Goal: Find contact information: Find contact information

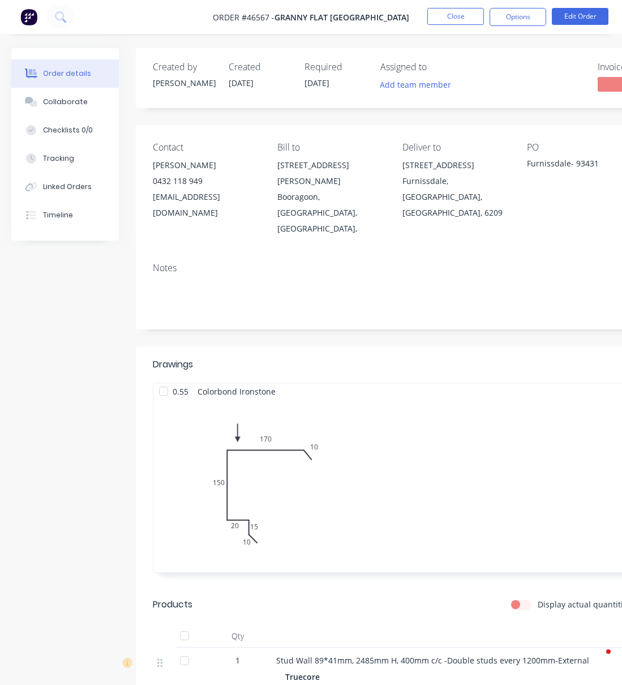
click at [459, 20] on button "Close" at bounding box center [455, 16] width 57 height 17
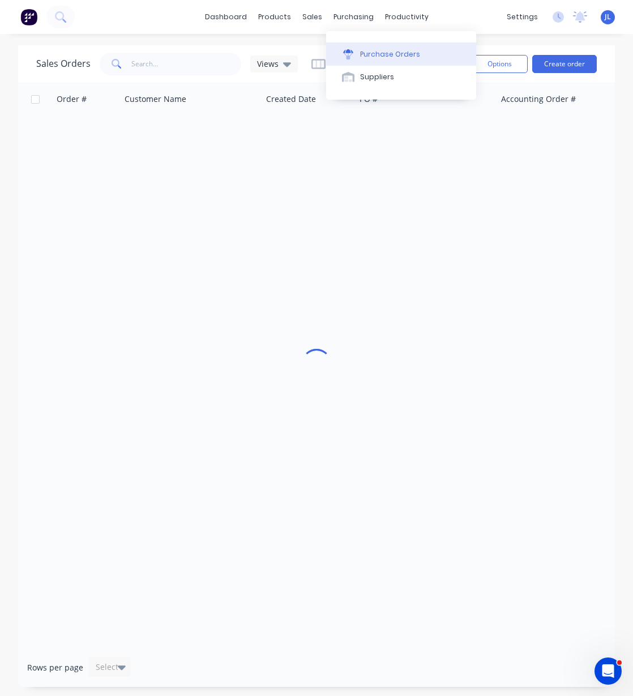
click at [382, 53] on div "Purchase Orders" at bounding box center [390, 54] width 60 height 10
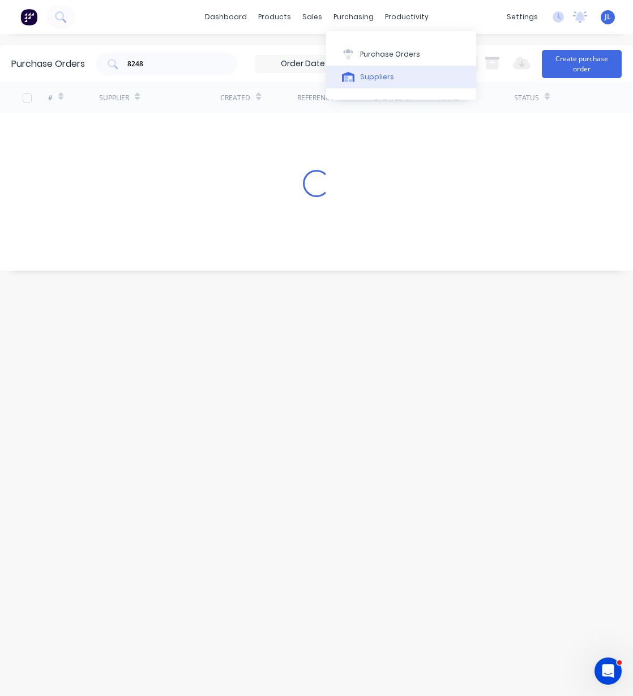
drag, startPoint x: 371, startPoint y: 74, endPoint x: 333, endPoint y: 69, distance: 38.3
click at [371, 74] on div "Suppliers" at bounding box center [377, 77] width 34 height 10
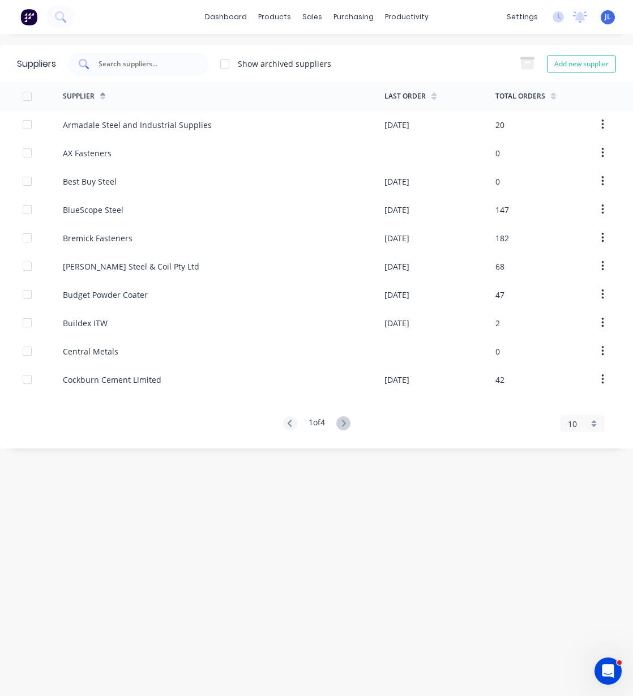
click at [169, 66] on input "text" at bounding box center [144, 63] width 94 height 11
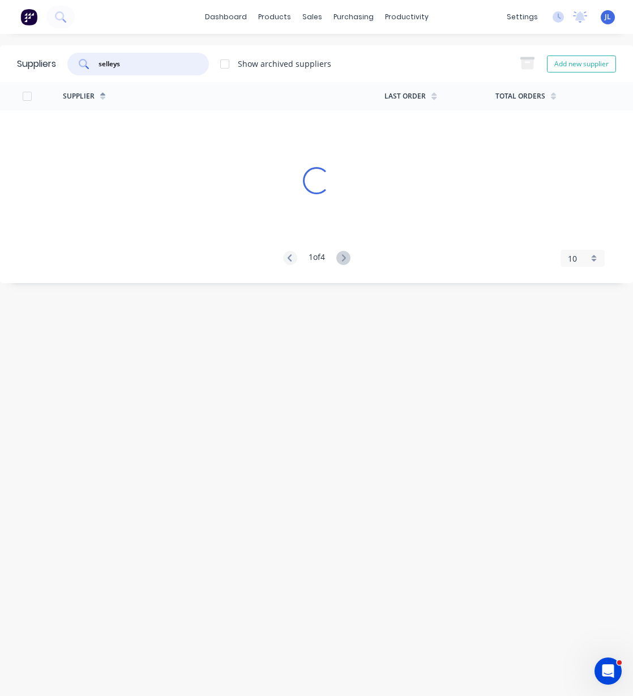
type input "selleys"
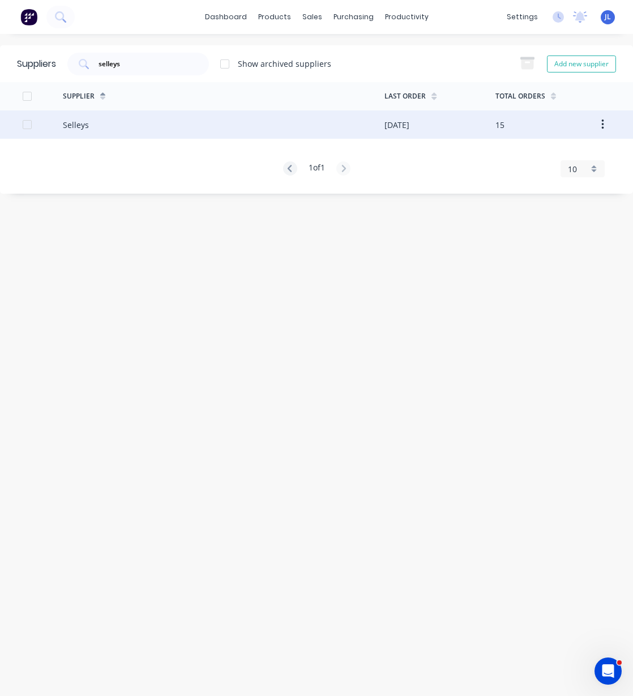
click at [133, 129] on div "Selleys" at bounding box center [224, 124] width 322 height 28
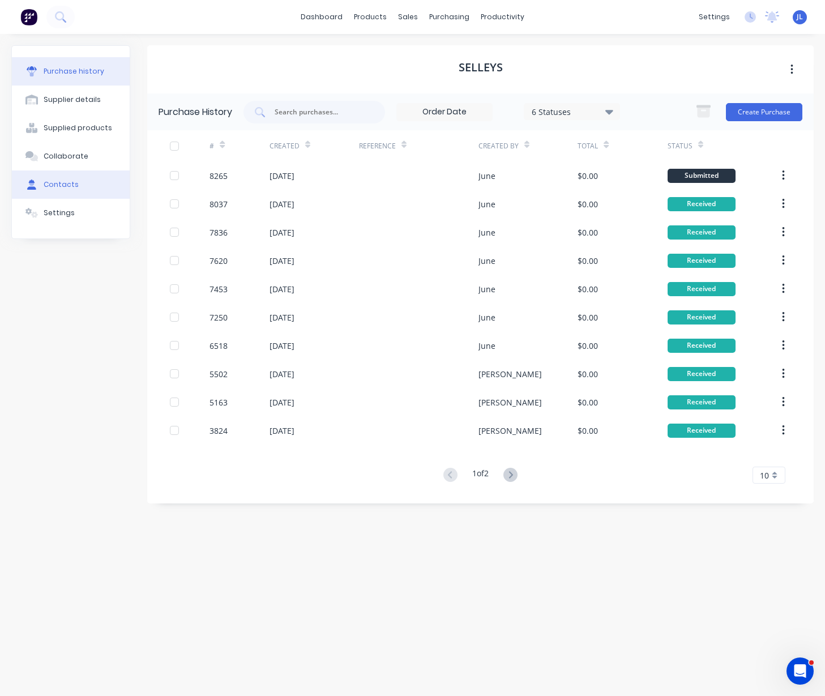
click at [68, 183] on div "Contacts" at bounding box center [61, 184] width 35 height 10
select select "AU"
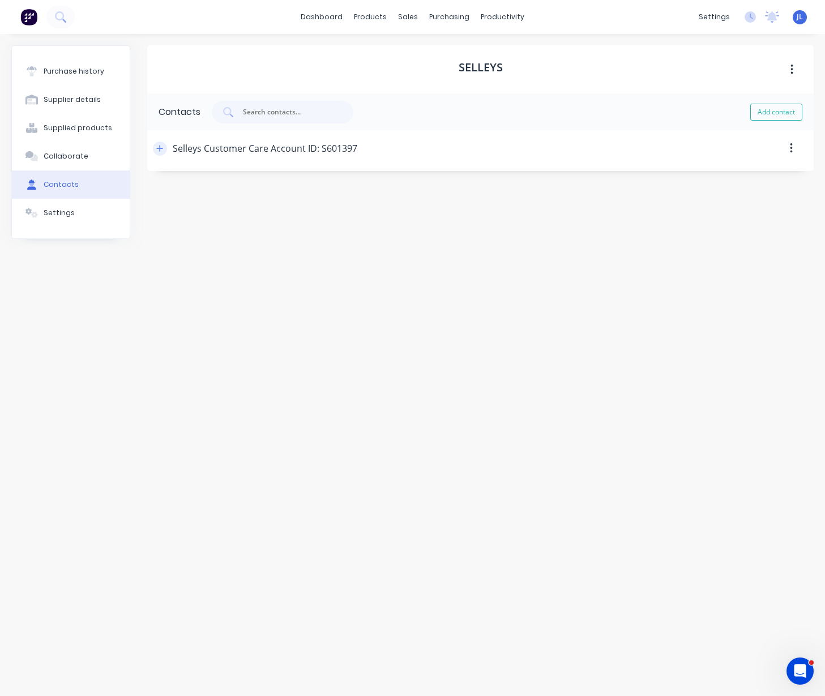
click at [160, 147] on icon "button" at bounding box center [160, 148] width 6 height 6
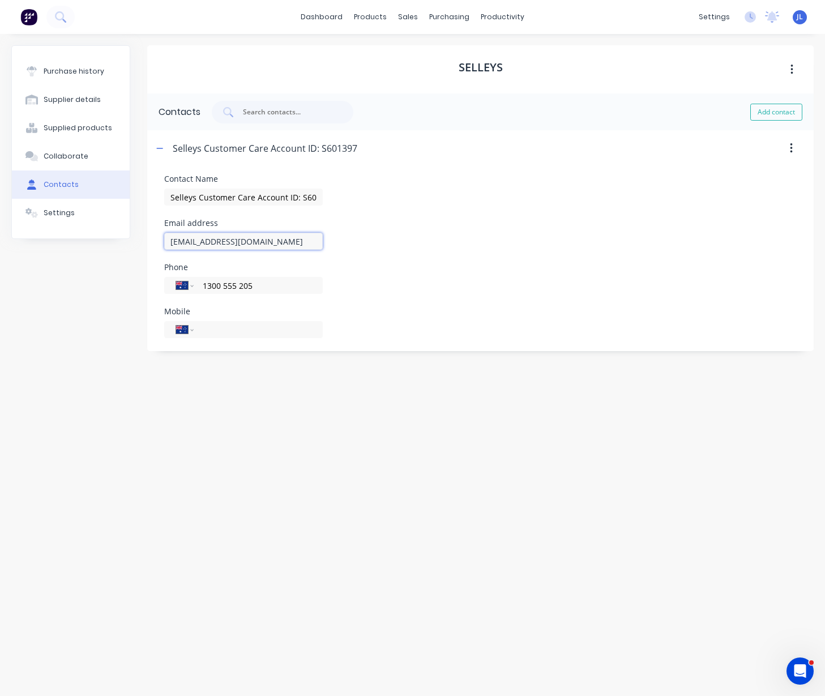
drag, startPoint x: 198, startPoint y: 242, endPoint x: 353, endPoint y: 240, distance: 155.1
click at [328, 241] on div "Email address [EMAIL_ADDRESS][DOMAIN_NAME]" at bounding box center [480, 234] width 632 height 31
click at [315, 246] on input "[EMAIL_ADDRESS][DOMAIN_NAME]" at bounding box center [243, 241] width 159 height 17
click at [274, 242] on input "[EMAIL_ADDRESS][DOMAIN_NAME]" at bounding box center [243, 241] width 159 height 17
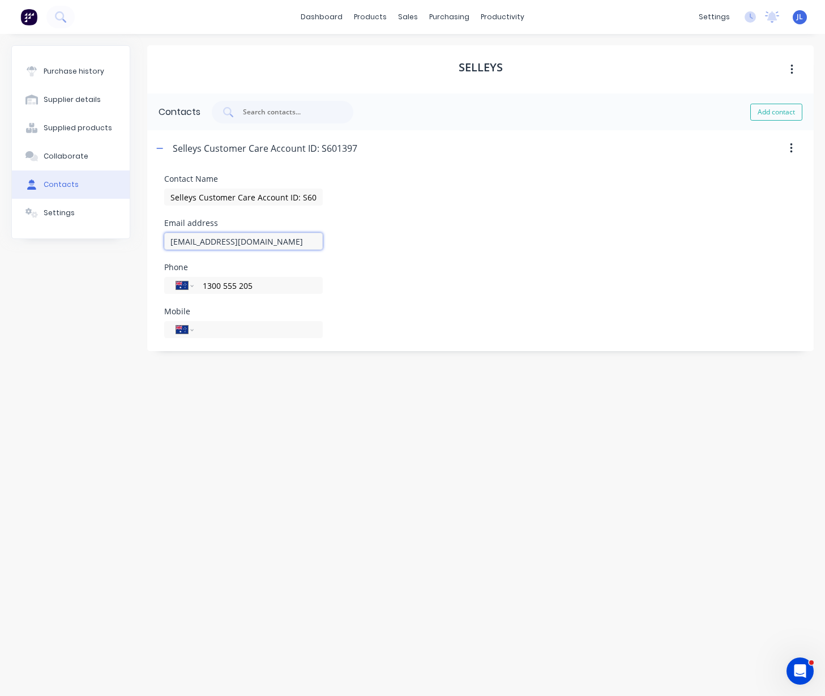
click at [274, 242] on input "[EMAIL_ADDRESS][DOMAIN_NAME]" at bounding box center [243, 241] width 159 height 17
paste input "selleys"
type input "[EMAIL_ADDRESS][DOMAIN_NAME]"
drag, startPoint x: 408, startPoint y: 226, endPoint x: 414, endPoint y: 220, distance: 9.6
click at [408, 226] on div "Email address [EMAIL_ADDRESS][DOMAIN_NAME]" at bounding box center [480, 234] width 632 height 31
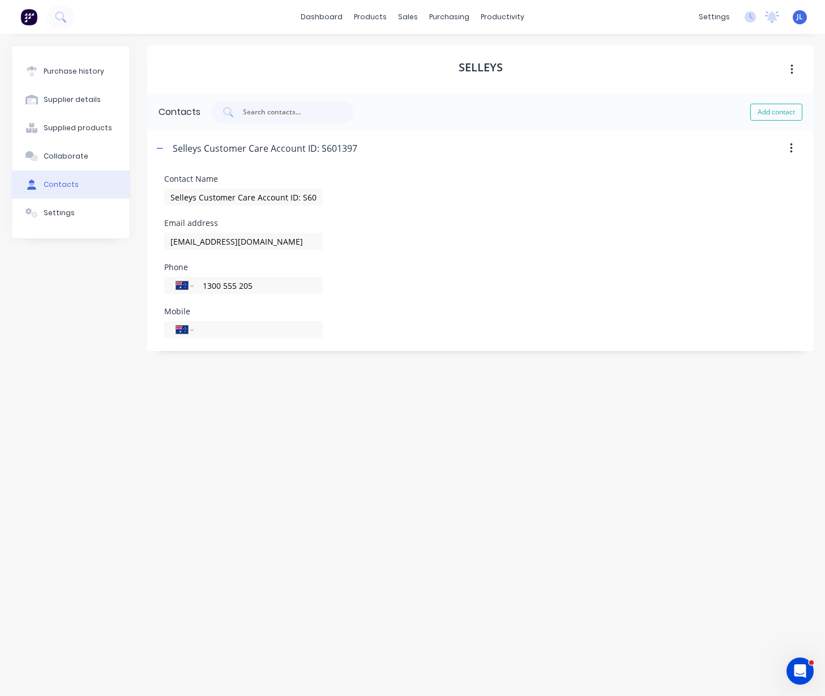
click at [425, 201] on div "Contact Name Selleys Customer Care Account ID: S601397" at bounding box center [480, 190] width 632 height 31
click at [164, 147] on button "button" at bounding box center [160, 149] width 14 height 14
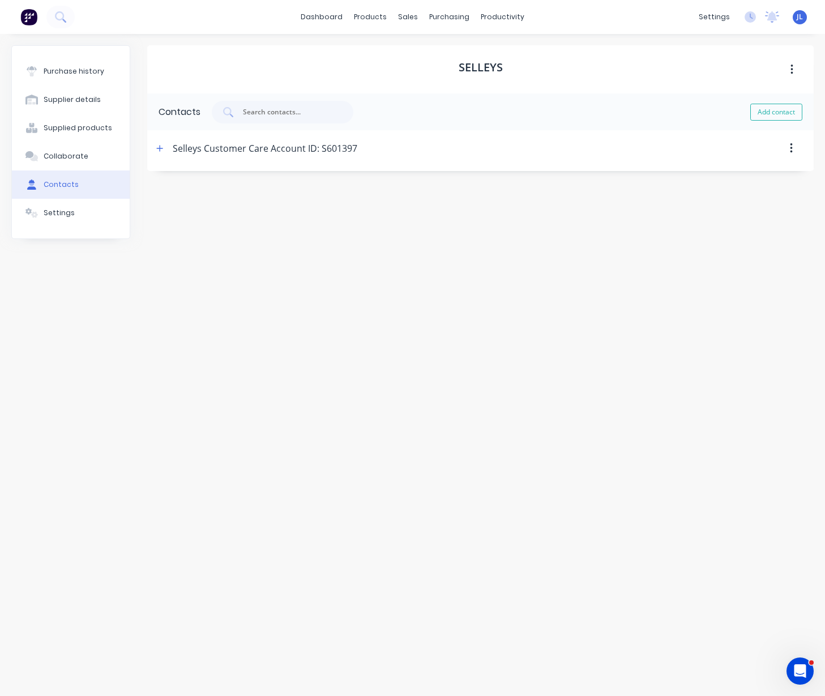
drag, startPoint x: 221, startPoint y: 60, endPoint x: 249, endPoint y: 45, distance: 31.9
click at [222, 60] on div "Selleys" at bounding box center [480, 69] width 666 height 48
drag, startPoint x: 406, startPoint y: 13, endPoint x: 435, endPoint y: 61, distance: 55.8
click at [416, 29] on body "dashboard products sales purchasing productivity dashboard products Product Cat…" at bounding box center [412, 348] width 825 height 696
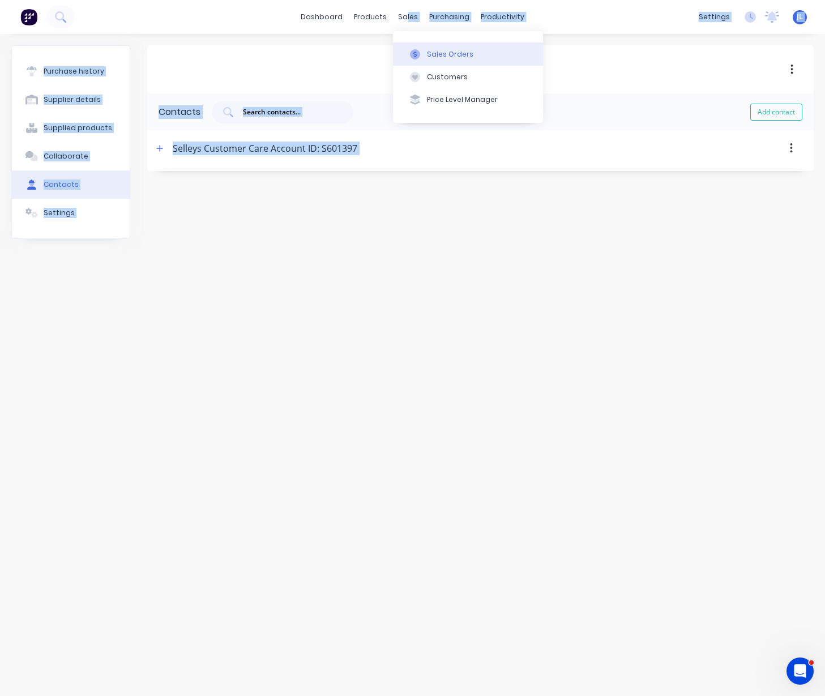
click at [436, 49] on div "Sales Orders" at bounding box center [450, 54] width 46 height 10
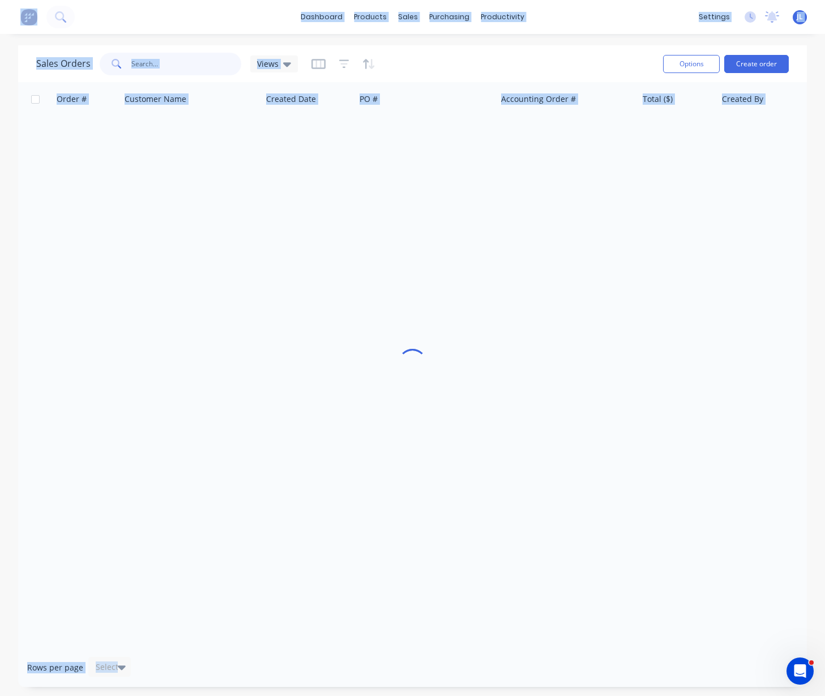
drag, startPoint x: 199, startPoint y: 66, endPoint x: 391, endPoint y: 27, distance: 195.8
click at [200, 66] on input "text" at bounding box center [186, 64] width 110 height 23
drag, startPoint x: 431, startPoint y: 79, endPoint x: 403, endPoint y: 75, distance: 28.0
click at [430, 79] on div "Customers" at bounding box center [447, 77] width 41 height 10
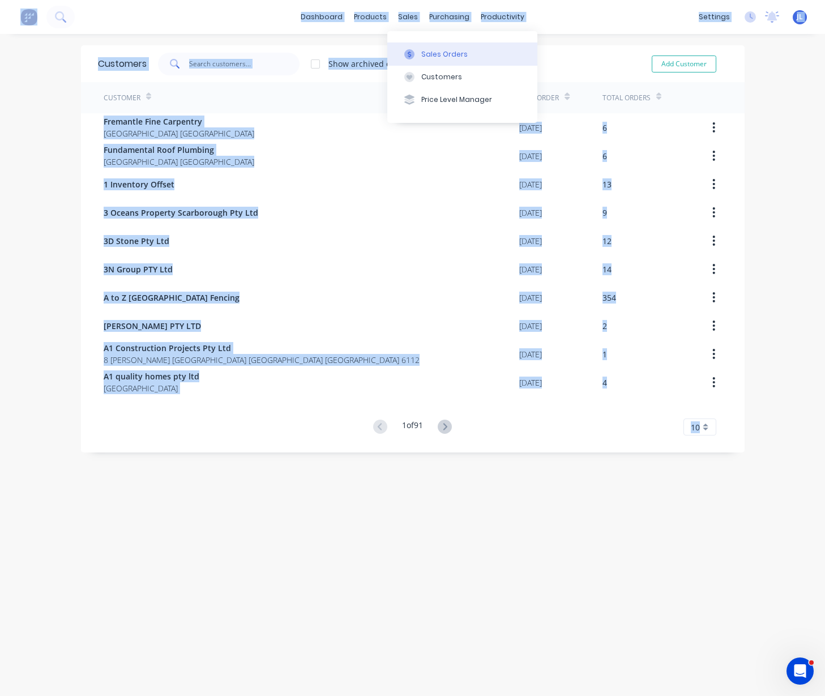
click at [425, 54] on div "Sales Orders" at bounding box center [444, 54] width 46 height 10
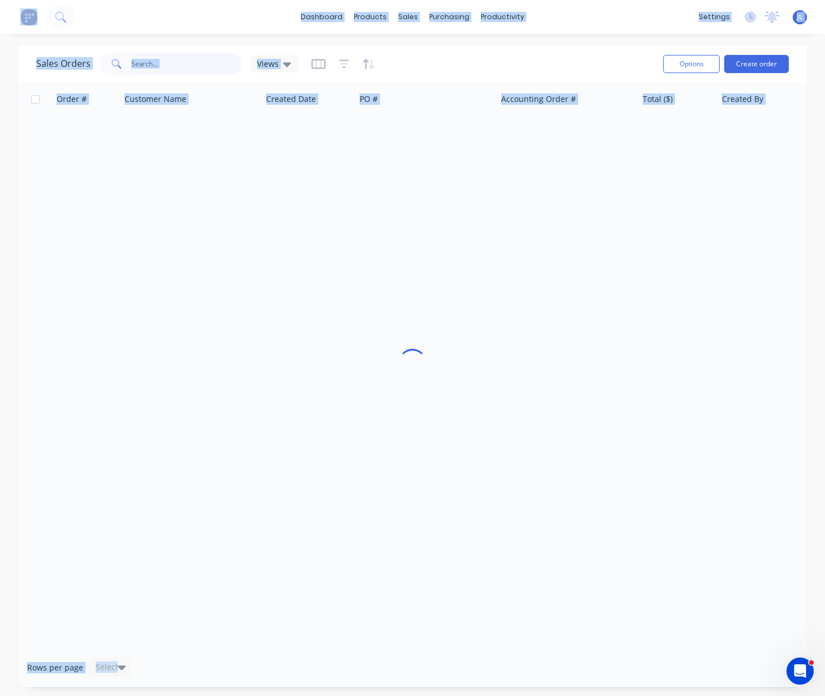
click at [186, 53] on input "text" at bounding box center [186, 64] width 110 height 23
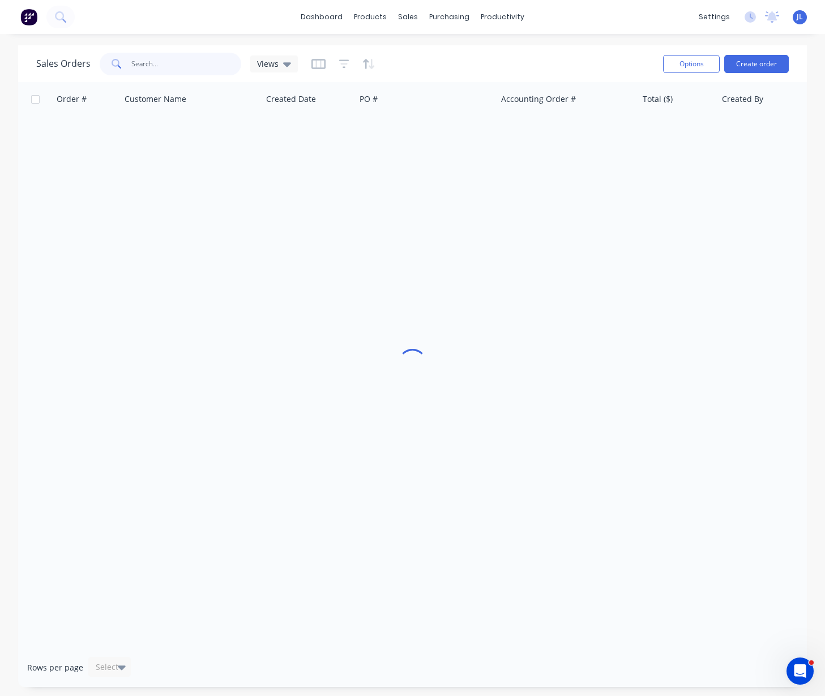
click at [183, 60] on input "text" at bounding box center [186, 64] width 110 height 23
type input "[PERSON_NAME]"
drag, startPoint x: 244, startPoint y: 28, endPoint x: 244, endPoint y: 38, distance: 10.2
click at [243, 29] on div "dashboard products sales purchasing productivity dashboard products Product Cat…" at bounding box center [412, 17] width 825 height 34
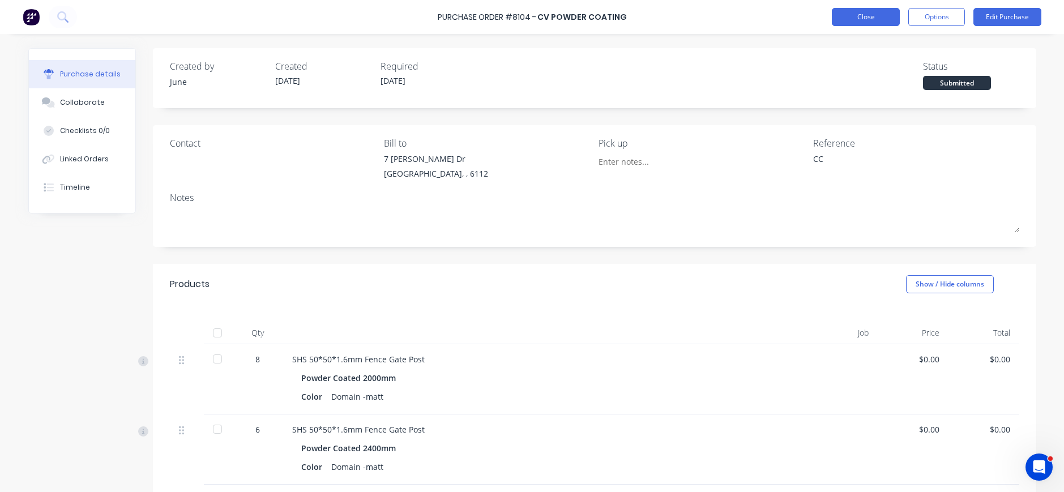
click at [860, 22] on button "Close" at bounding box center [866, 17] width 68 height 18
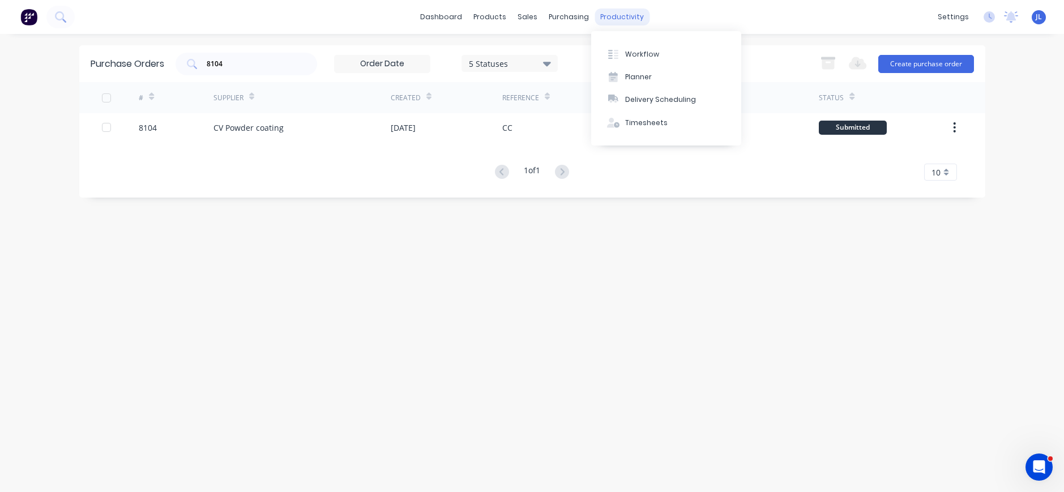
click at [622, 13] on div "productivity" at bounding box center [621, 16] width 55 height 17
click at [651, 101] on div "Delivery Scheduling" at bounding box center [660, 100] width 71 height 10
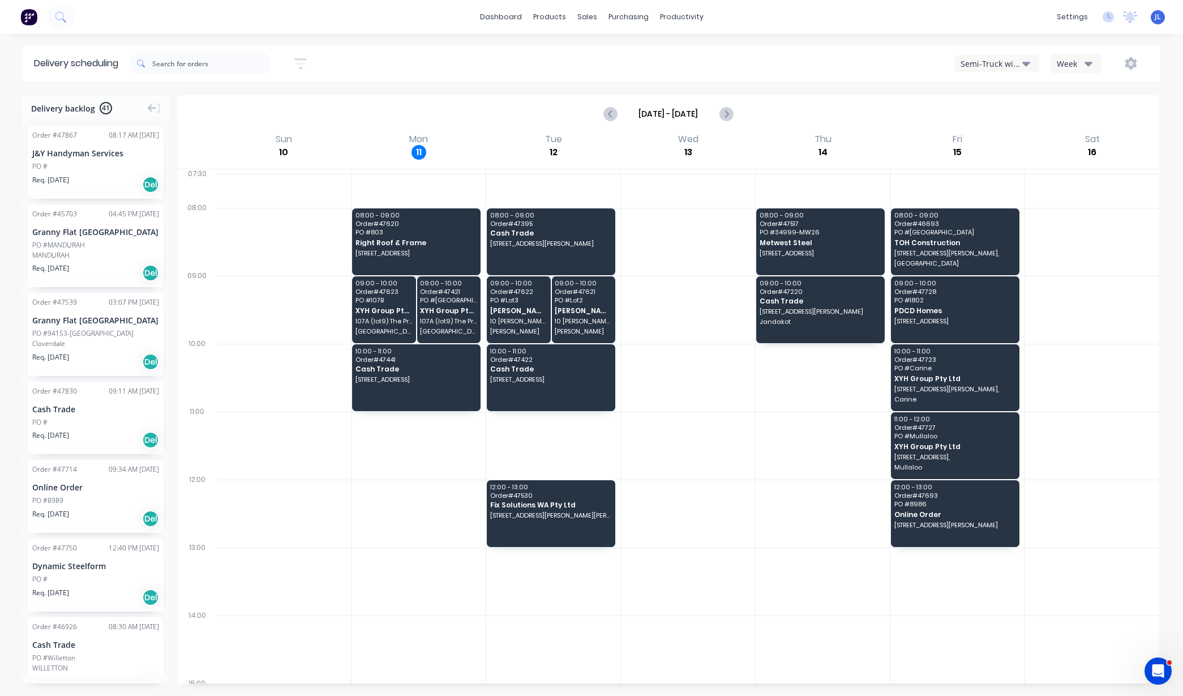
click at [1063, 491] on div "Delivery scheduling Sort by Most recent Created date Required date Order number…" at bounding box center [591, 370] width 1183 height 650
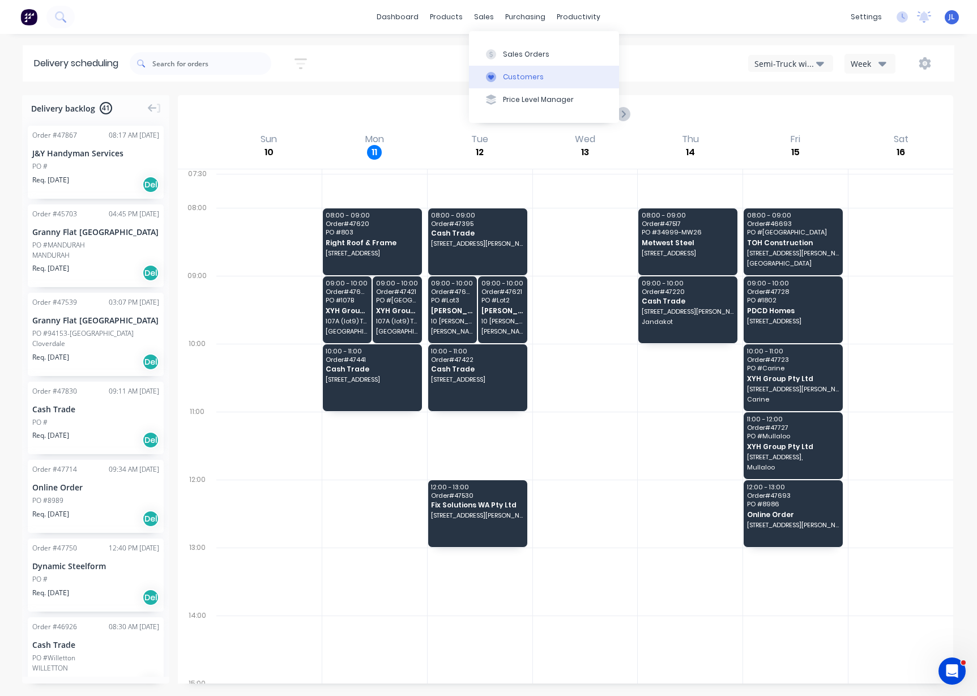
click at [521, 76] on div "Customers" at bounding box center [523, 77] width 41 height 10
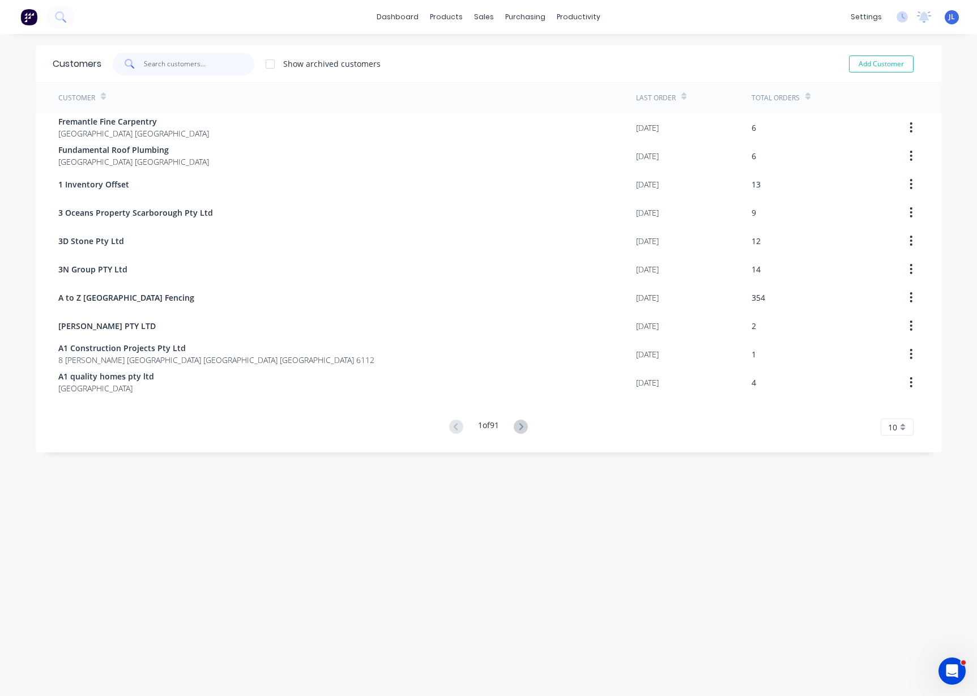
click at [208, 62] on input "text" at bounding box center [199, 64] width 110 height 23
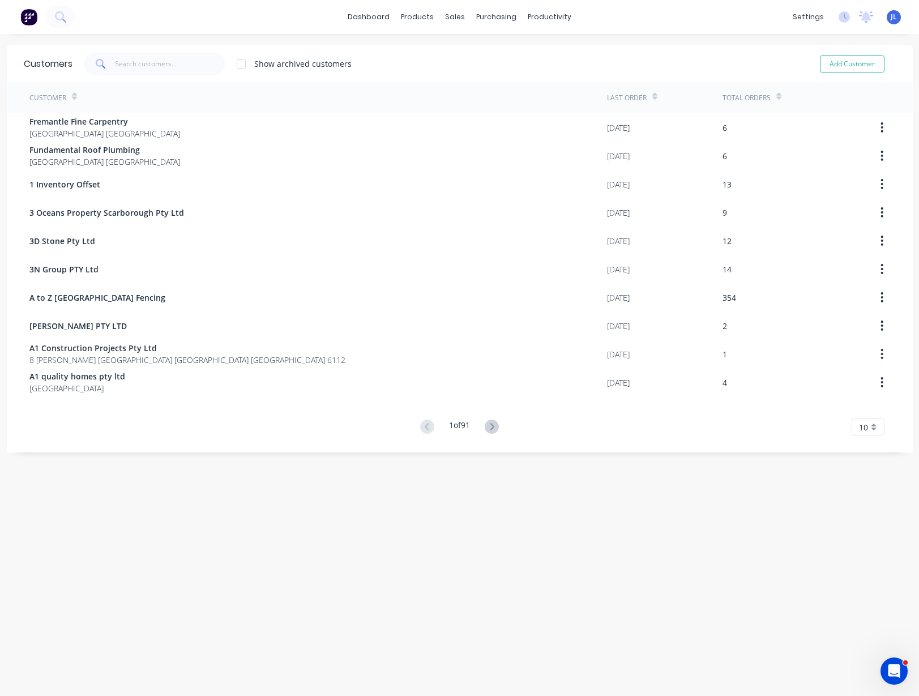
click at [42, 491] on div "Customers Show archived customers Add Customer Customer Last Order Total Orders…" at bounding box center [460, 376] width 906 height 662
